Goal: Information Seeking & Learning: Learn about a topic

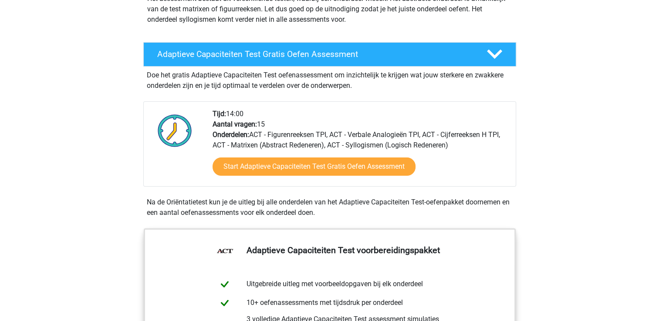
scroll to position [114, 0]
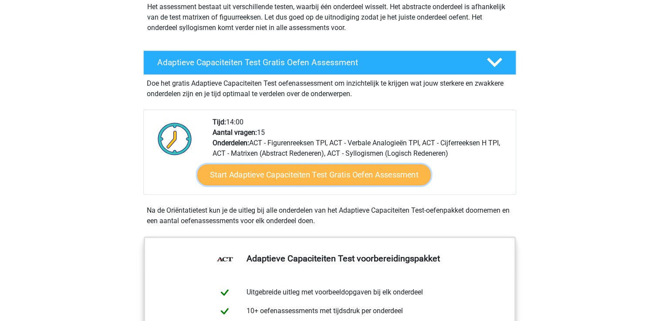
click at [370, 177] on link "Start Adaptieve Capaciteiten Test Gratis Oefen Assessment" at bounding box center [313, 175] width 233 height 21
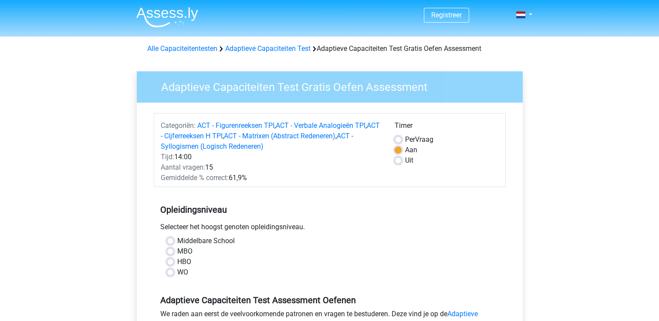
click at [405, 139] on label "Per Vraag" at bounding box center [419, 140] width 28 height 10
click at [398, 139] on input "Per Vraag" at bounding box center [398, 139] width 7 height 9
radio input "true"
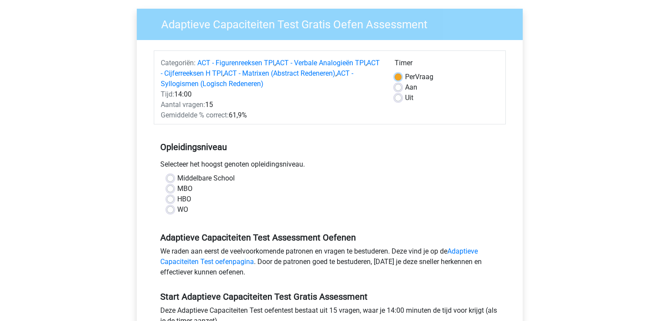
scroll to position [71, 0]
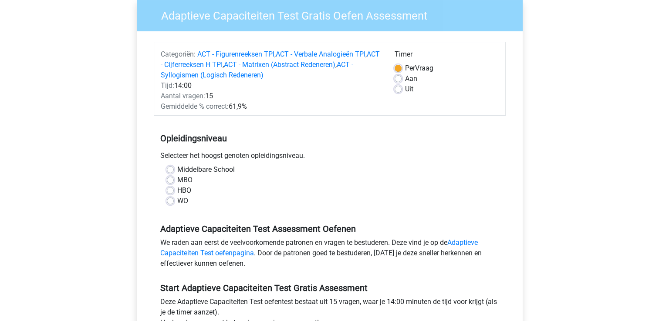
click at [177, 190] on label "HBO" at bounding box center [184, 191] width 14 height 10
click at [169, 190] on input "HBO" at bounding box center [170, 190] width 7 height 9
radio input "true"
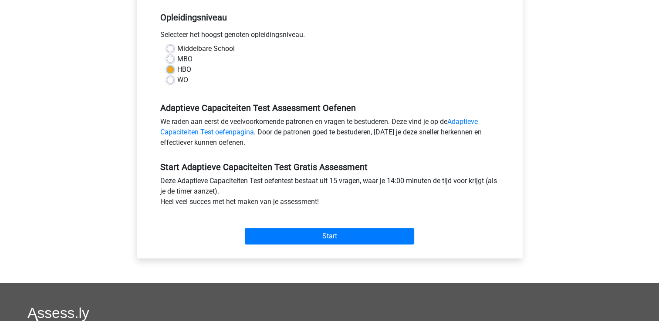
scroll to position [195, 0]
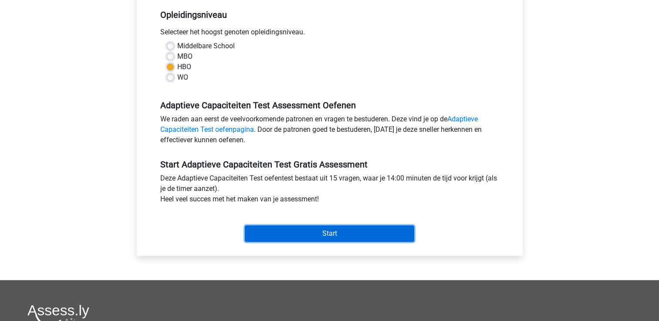
click at [326, 227] on input "Start" at bounding box center [329, 234] width 169 height 17
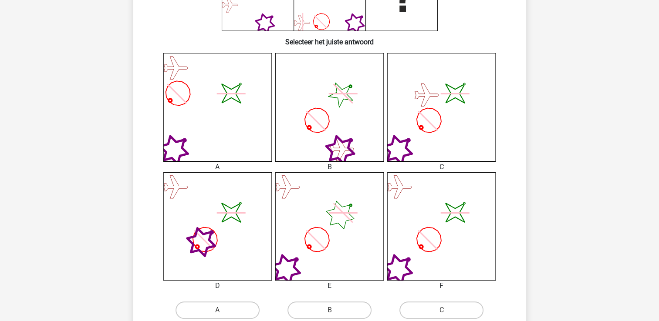
scroll to position [197, 0]
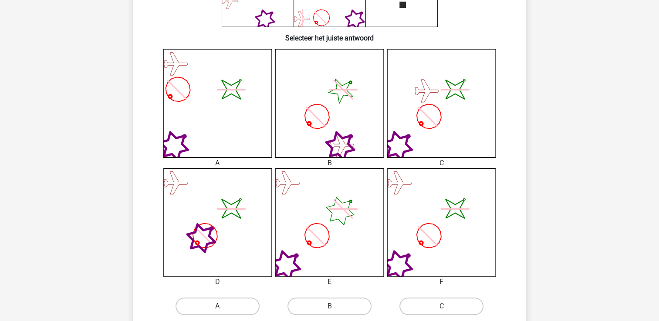
click at [225, 306] on label "A" at bounding box center [217, 306] width 84 height 17
click at [223, 307] on input "A" at bounding box center [220, 310] width 6 height 6
radio input "true"
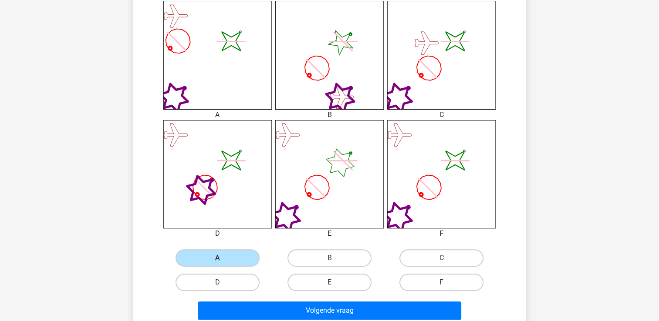
scroll to position [256, 0]
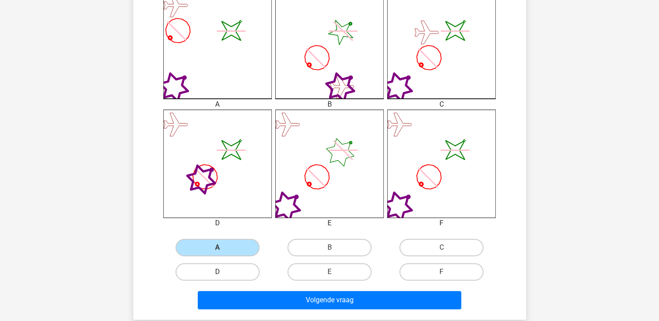
click at [251, 271] on label "D" at bounding box center [217, 271] width 84 height 17
click at [223, 272] on input "D" at bounding box center [220, 275] width 6 height 6
radio input "true"
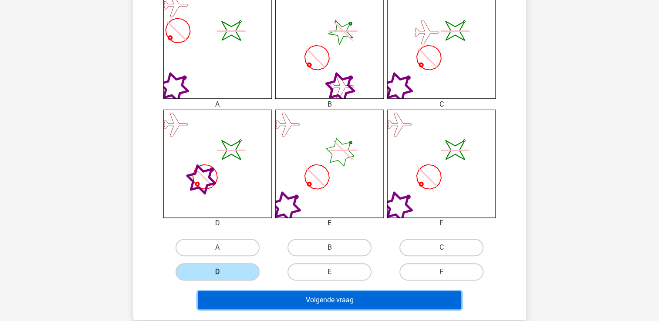
click at [285, 294] on button "Volgende vraag" at bounding box center [329, 300] width 263 height 18
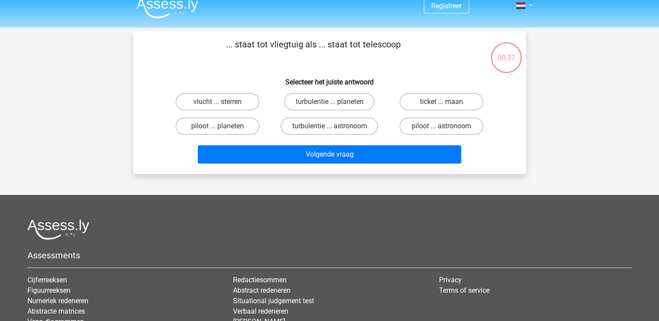
scroll to position [7, 0]
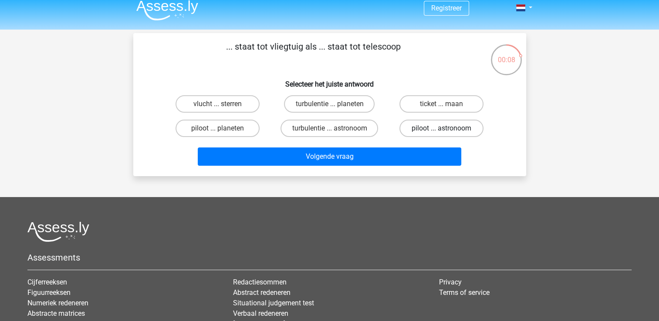
click at [415, 125] on label "piloot ... astronoom" at bounding box center [441, 128] width 84 height 17
click at [442, 128] on input "piloot ... astronoom" at bounding box center [445, 131] width 6 height 6
radio input "true"
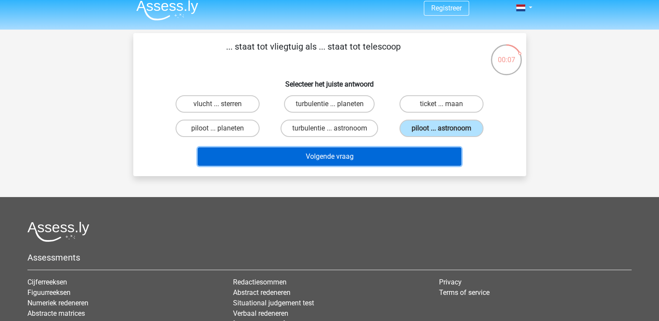
click at [371, 158] on button "Volgende vraag" at bounding box center [329, 157] width 263 height 18
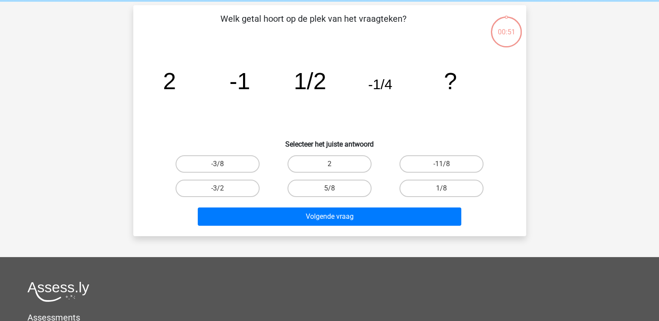
scroll to position [40, 0]
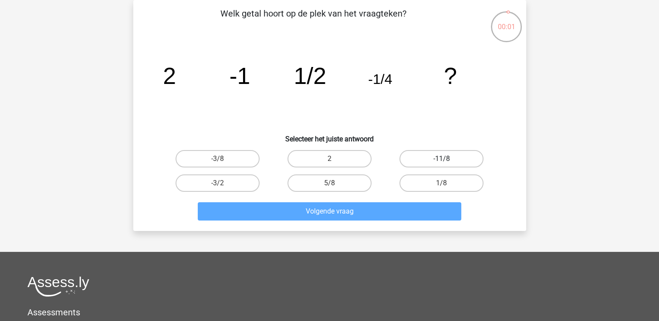
click at [446, 156] on label "-11/8" at bounding box center [441, 158] width 84 height 17
click at [446, 159] on input "-11/8" at bounding box center [445, 162] width 6 height 6
radio input "true"
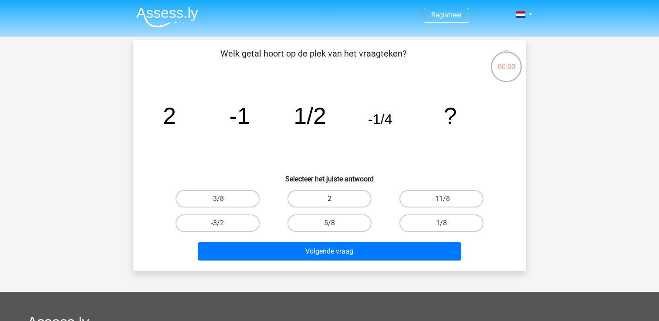
scroll to position [40, 0]
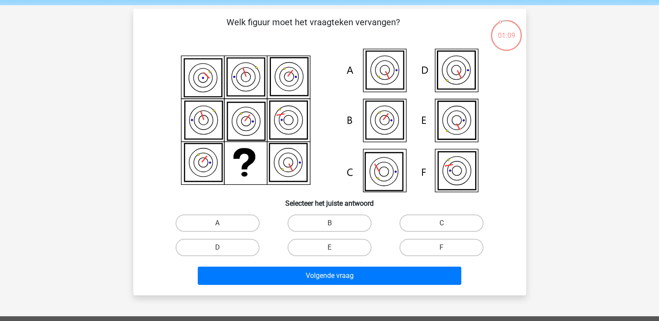
scroll to position [28, 0]
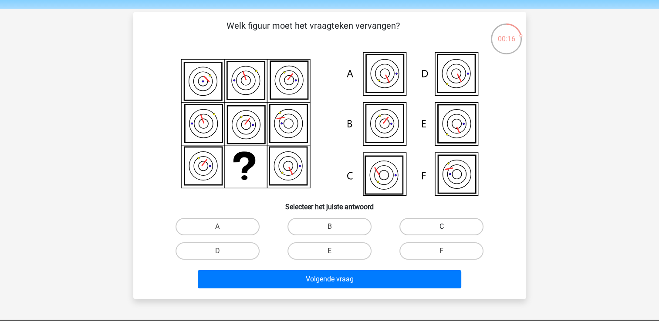
click at [411, 226] on label "C" at bounding box center [441, 226] width 84 height 17
click at [442, 227] on input "C" at bounding box center [445, 230] width 6 height 6
radio input "true"
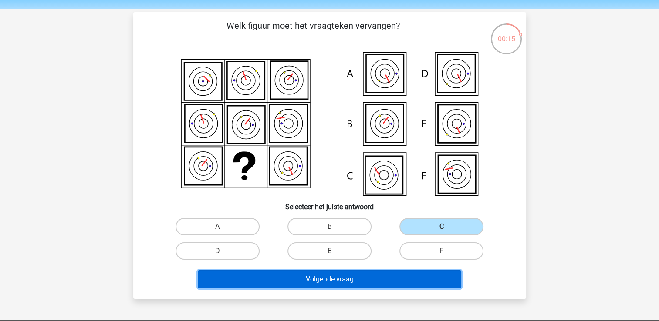
click at [378, 280] on button "Volgende vraag" at bounding box center [329, 279] width 263 height 18
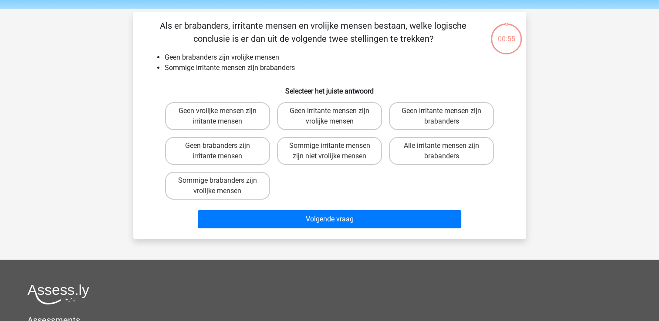
scroll to position [40, 0]
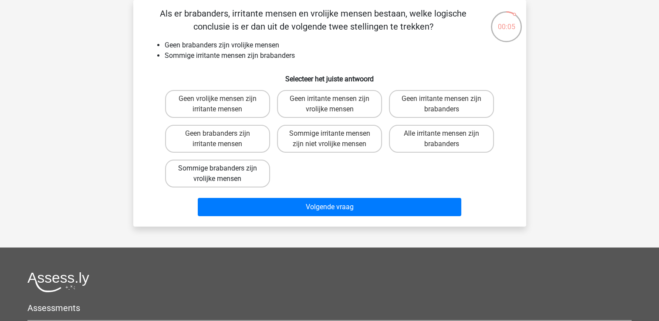
click at [244, 165] on label "Sommige brabanders zijn vrolijke mensen" at bounding box center [217, 174] width 105 height 28
click at [223, 169] on input "Sommige brabanders zijn vrolijke mensen" at bounding box center [220, 172] width 6 height 6
radio input "true"
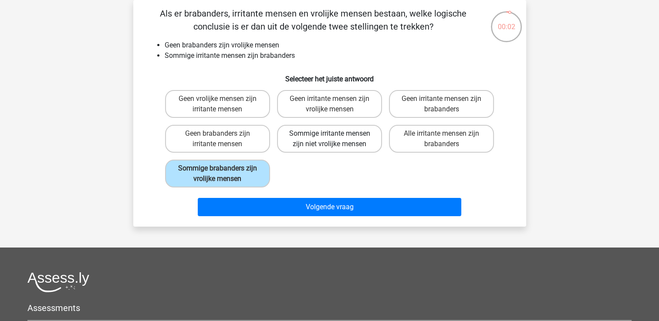
click at [299, 139] on label "Sommige irritante mensen zijn niet vrolijke mensen" at bounding box center [329, 139] width 105 height 28
click at [329, 139] on input "Sommige irritante mensen zijn niet vrolijke mensen" at bounding box center [332, 137] width 6 height 6
radio input "true"
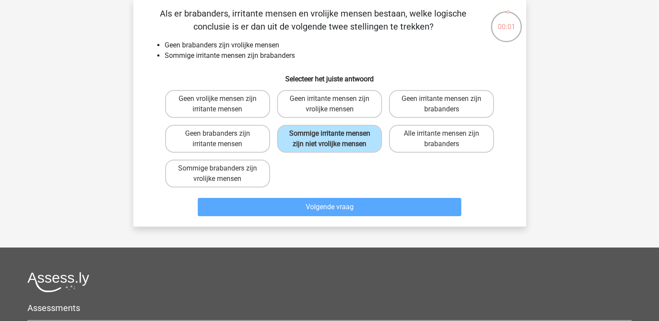
click at [317, 193] on div "Volgende vraag" at bounding box center [329, 205] width 365 height 29
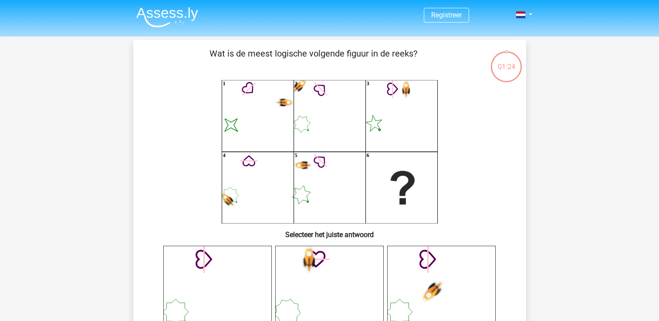
scroll to position [40, 0]
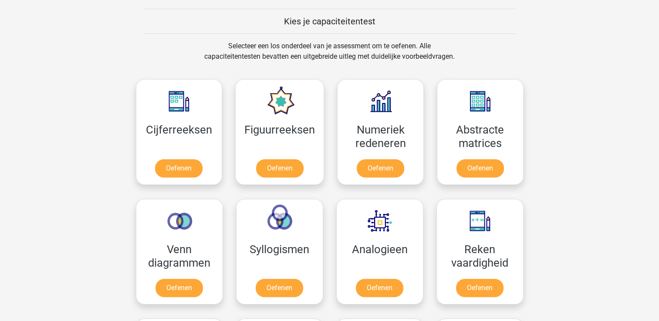
scroll to position [320, 0]
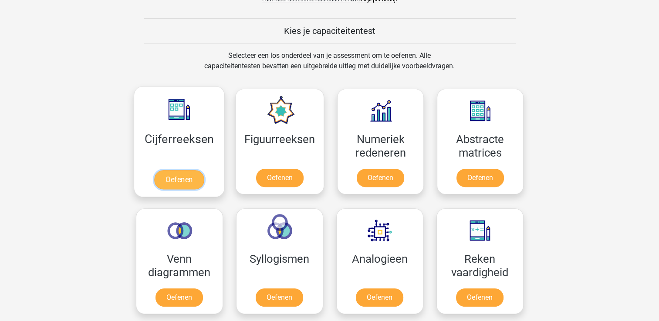
click at [172, 176] on link "Oefenen" at bounding box center [179, 179] width 50 height 19
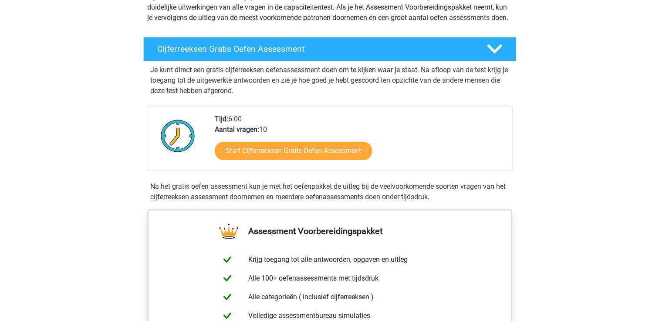
scroll to position [122, 0]
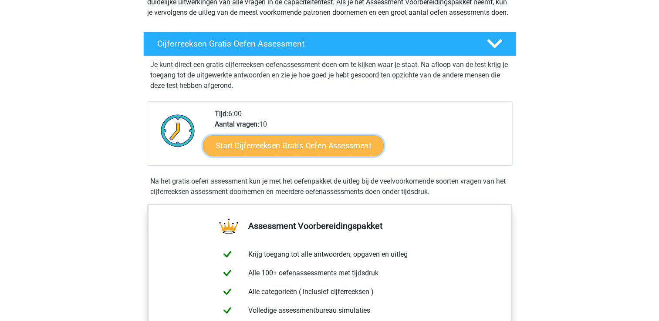
click at [325, 155] on link "Start Cijferreeksen Gratis Oefen Assessment" at bounding box center [293, 145] width 181 height 21
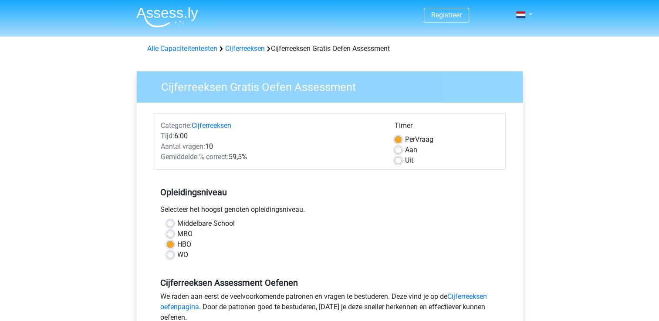
click at [177, 234] on label "MBO" at bounding box center [184, 234] width 15 height 10
click at [169, 234] on input "MBO" at bounding box center [170, 233] width 7 height 9
radio input "true"
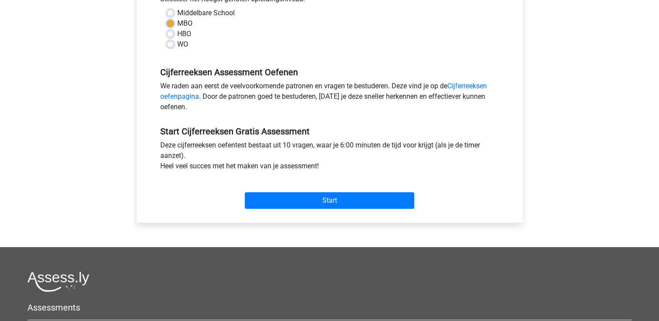
scroll to position [212, 0]
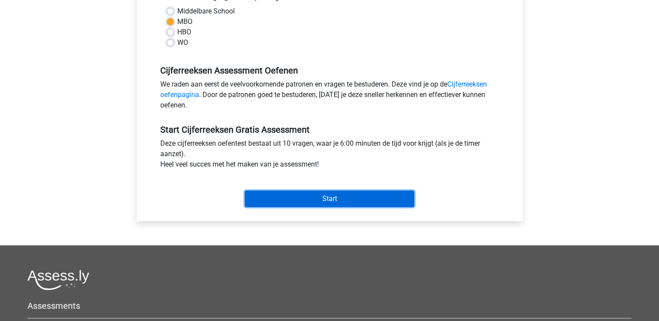
click at [348, 199] on input "Start" at bounding box center [329, 199] width 169 height 17
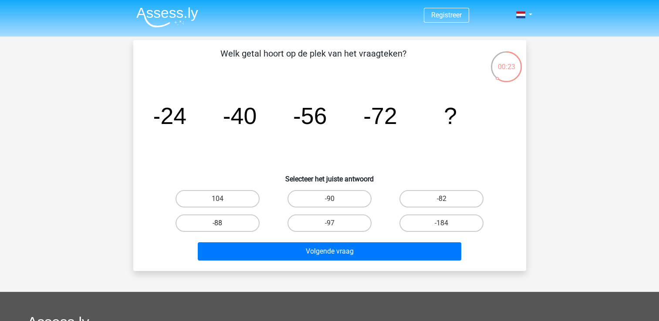
click at [244, 223] on label "-88" at bounding box center [217, 223] width 84 height 17
click at [223, 223] on input "-88" at bounding box center [220, 226] width 6 height 6
radio input "true"
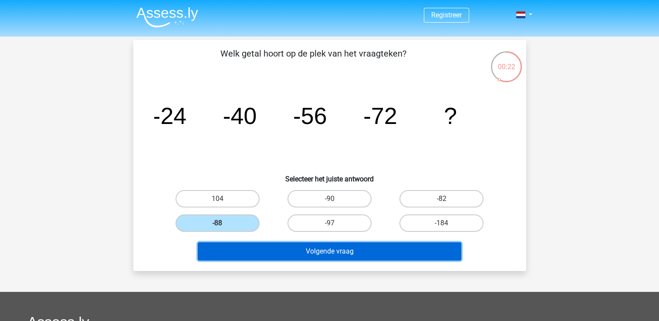
click at [280, 245] on button "Volgende vraag" at bounding box center [329, 252] width 263 height 18
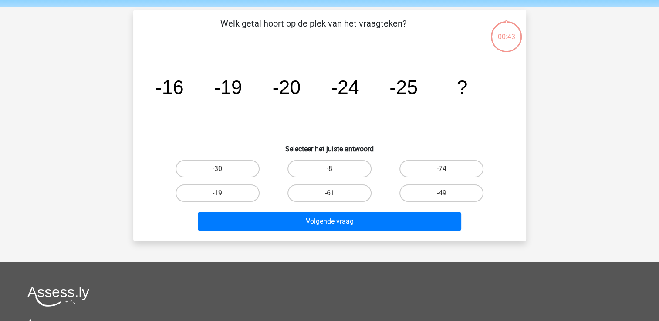
scroll to position [40, 0]
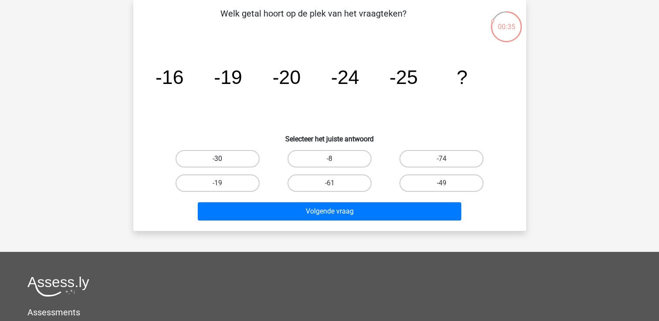
click at [233, 162] on label "-30" at bounding box center [217, 158] width 84 height 17
click at [223, 162] on input "-30" at bounding box center [220, 162] width 6 height 6
radio input "true"
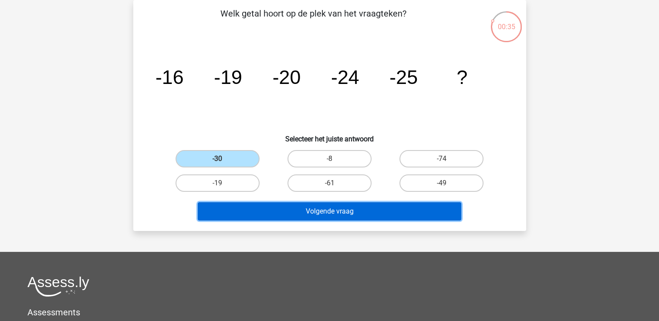
click at [289, 206] on button "Volgende vraag" at bounding box center [329, 211] width 263 height 18
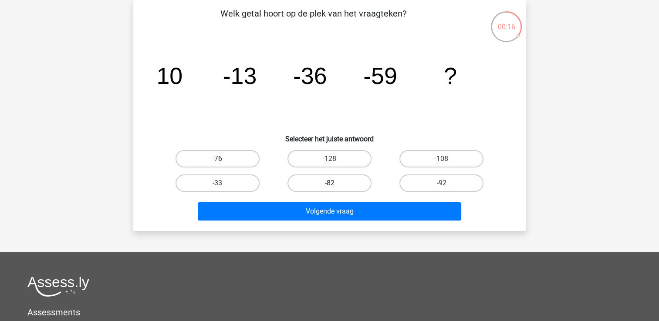
click at [355, 184] on label "-82" at bounding box center [329, 183] width 84 height 17
click at [335, 184] on input "-82" at bounding box center [332, 186] width 6 height 6
radio input "true"
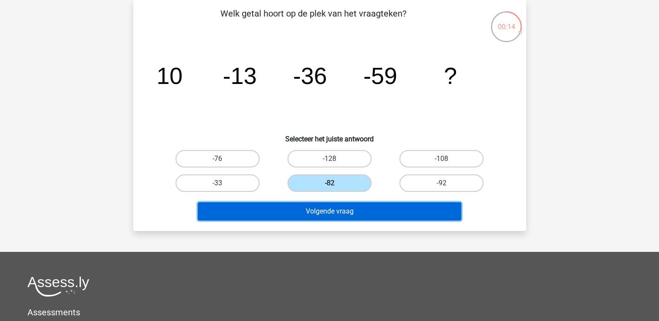
click at [352, 211] on button "Volgende vraag" at bounding box center [329, 211] width 263 height 18
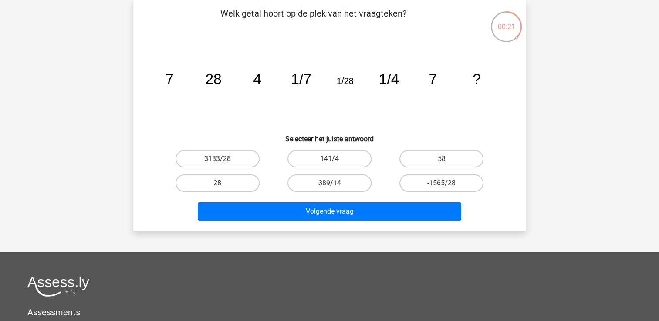
click at [240, 182] on label "28" at bounding box center [217, 183] width 84 height 17
click at [223, 183] on input "28" at bounding box center [220, 186] width 6 height 6
radio input "true"
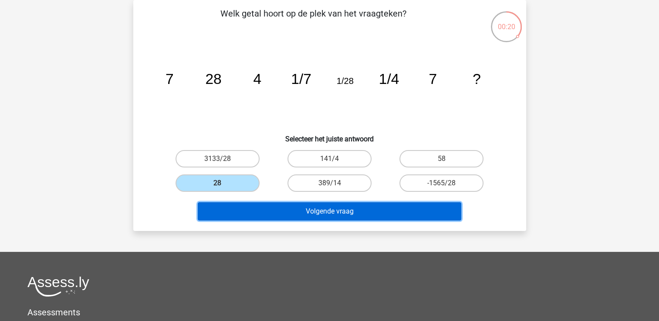
click at [258, 203] on button "Volgende vraag" at bounding box center [329, 211] width 263 height 18
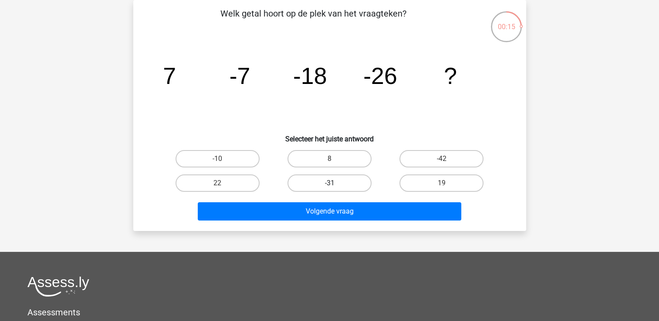
click at [350, 182] on label "-31" at bounding box center [329, 183] width 84 height 17
click at [335, 183] on input "-31" at bounding box center [332, 186] width 6 height 6
radio input "true"
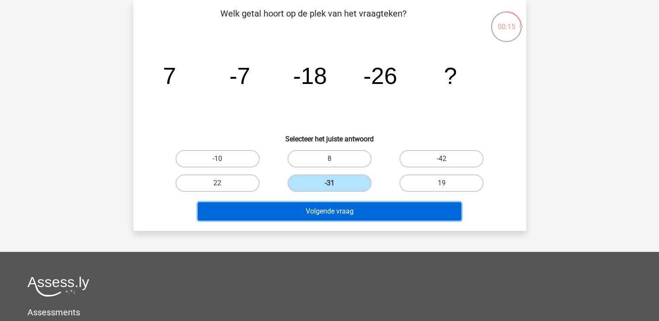
click at [348, 208] on button "Volgende vraag" at bounding box center [329, 211] width 263 height 18
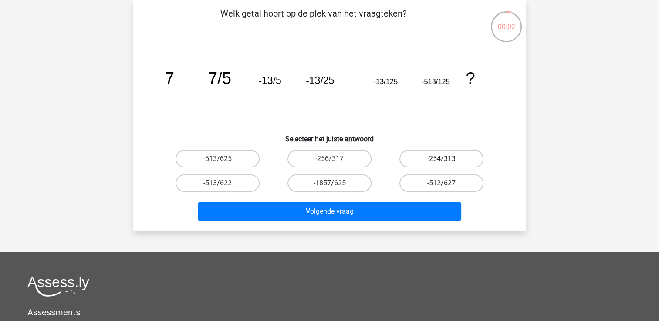
click at [436, 159] on label "-254/313" at bounding box center [441, 158] width 84 height 17
click at [442, 159] on input "-254/313" at bounding box center [445, 162] width 6 height 6
radio input "true"
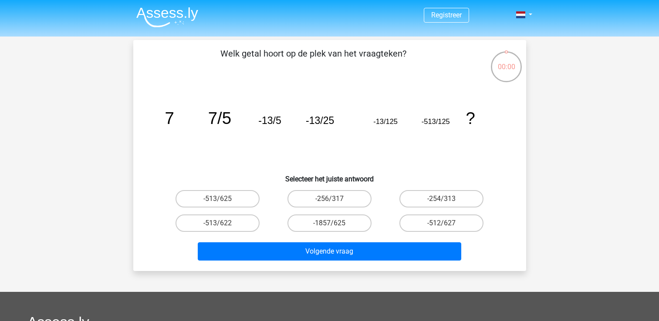
scroll to position [40, 0]
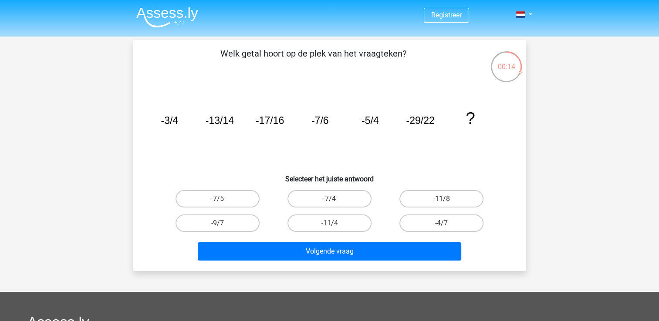
click at [405, 200] on label "-11/8" at bounding box center [441, 198] width 84 height 17
click at [442, 200] on input "-11/8" at bounding box center [445, 202] width 6 height 6
radio input "true"
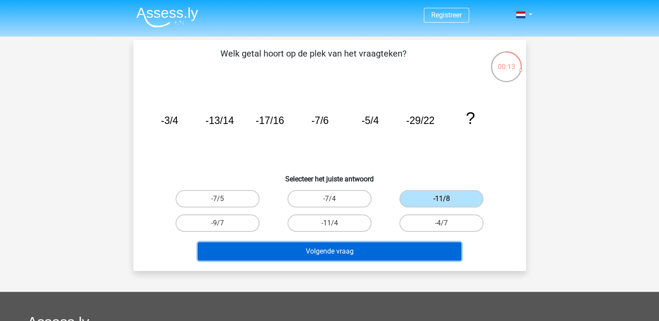
click at [369, 254] on button "Volgende vraag" at bounding box center [329, 252] width 263 height 18
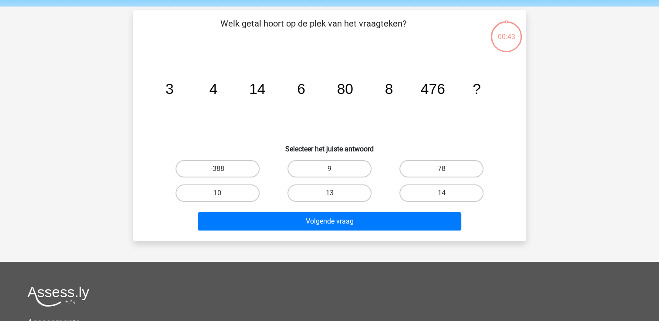
scroll to position [40, 0]
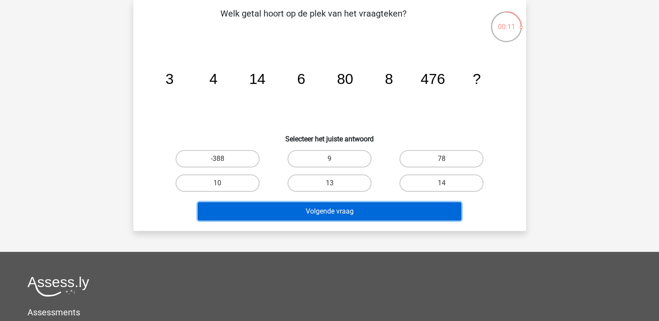
click at [355, 208] on button "Volgende vraag" at bounding box center [329, 211] width 263 height 18
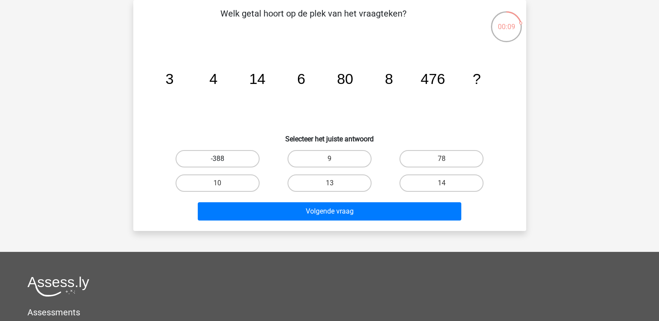
click at [253, 161] on label "-388" at bounding box center [217, 158] width 84 height 17
click at [223, 161] on input "-388" at bounding box center [220, 162] width 6 height 6
radio input "true"
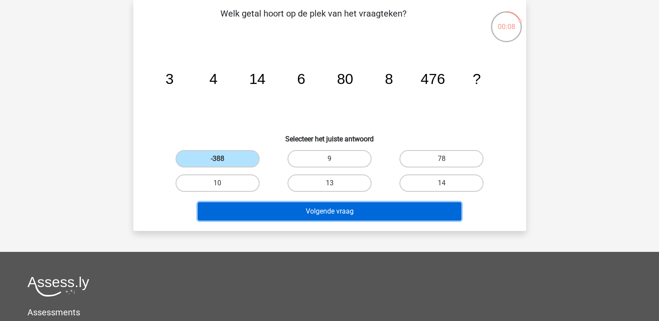
click at [296, 209] on button "Volgende vraag" at bounding box center [329, 211] width 263 height 18
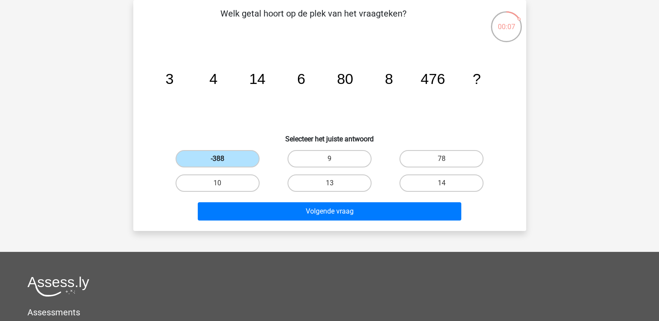
click at [230, 160] on label "-388" at bounding box center [217, 158] width 84 height 17
click at [223, 160] on input "-388" at bounding box center [220, 162] width 6 height 6
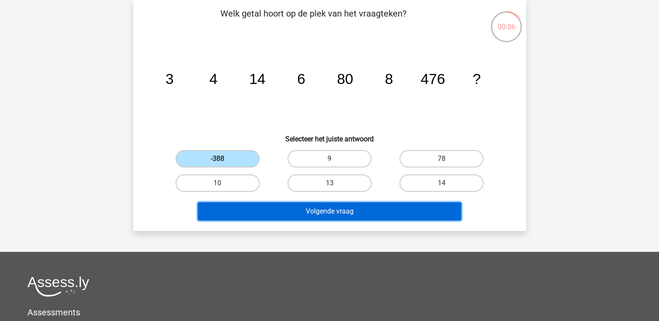
click at [281, 209] on button "Volgende vraag" at bounding box center [329, 211] width 263 height 18
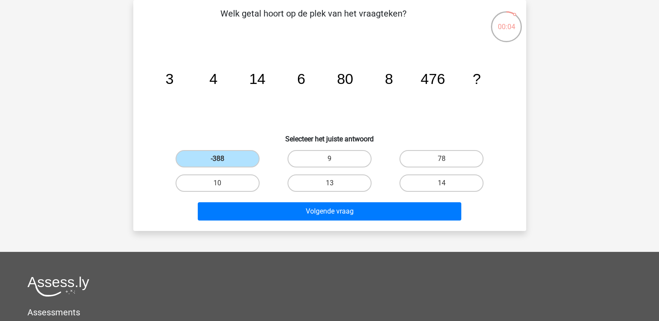
click at [270, 165] on div "9" at bounding box center [217, 158] width 105 height 17
click at [225, 186] on label "10" at bounding box center [217, 183] width 84 height 17
click at [223, 186] on input "10" at bounding box center [220, 186] width 6 height 6
radio input "true"
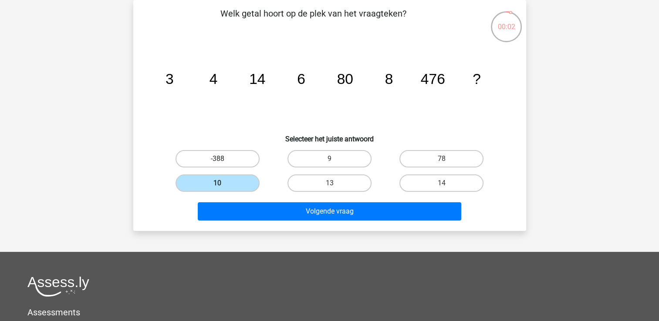
click at [227, 159] on label "-388" at bounding box center [217, 158] width 84 height 17
click at [223, 159] on input "-388" at bounding box center [220, 162] width 6 height 6
radio input "true"
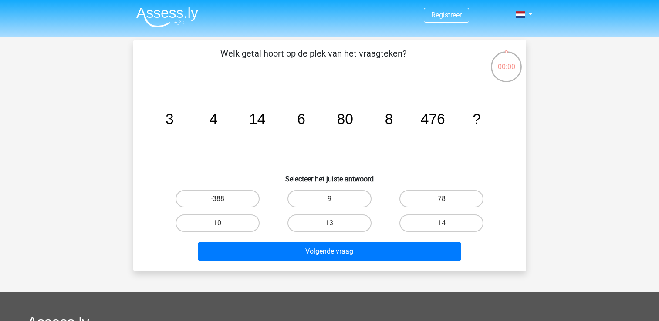
scroll to position [40, 0]
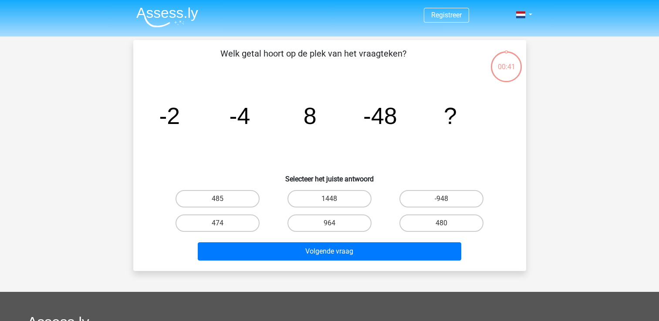
scroll to position [40, 0]
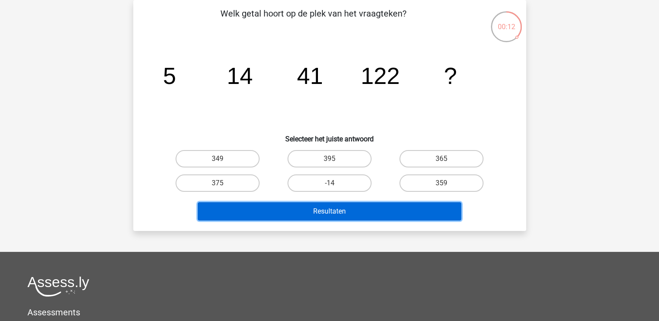
click at [289, 215] on button "Resultaten" at bounding box center [329, 211] width 263 height 18
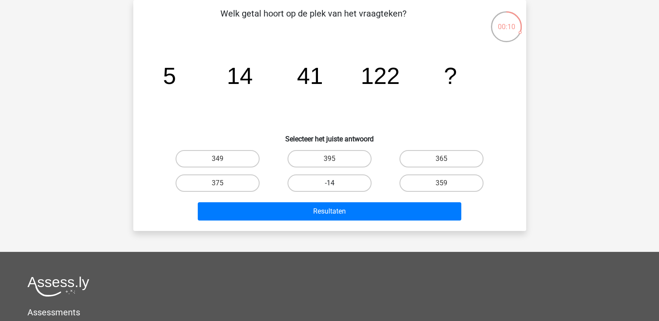
click at [326, 178] on label "-14" at bounding box center [329, 183] width 84 height 17
click at [329, 183] on input "-14" at bounding box center [332, 186] width 6 height 6
radio input "true"
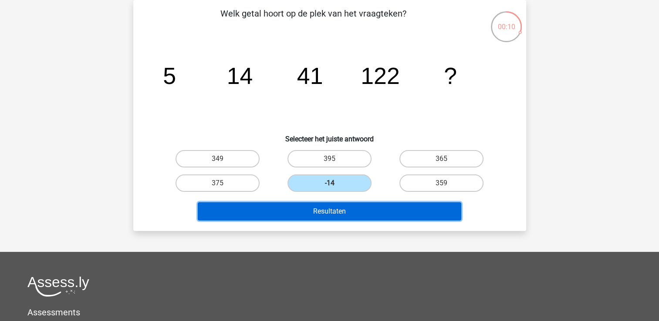
click at [341, 210] on button "Resultaten" at bounding box center [329, 211] width 263 height 18
